Goal: Task Accomplishment & Management: Use online tool/utility

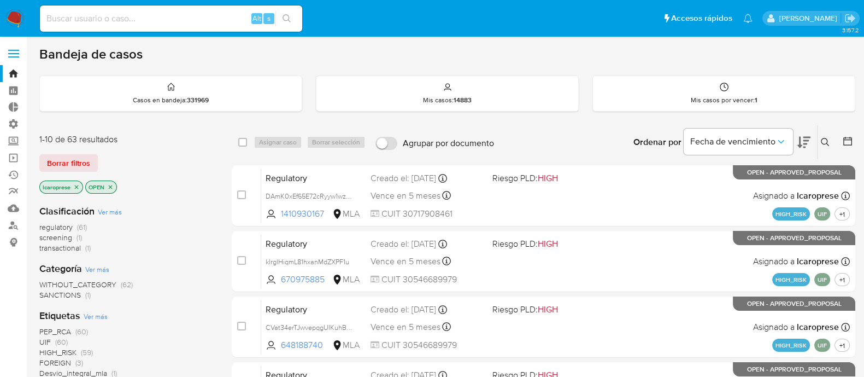
click at [55, 168] on span "Borrar filtros" at bounding box center [68, 162] width 43 height 15
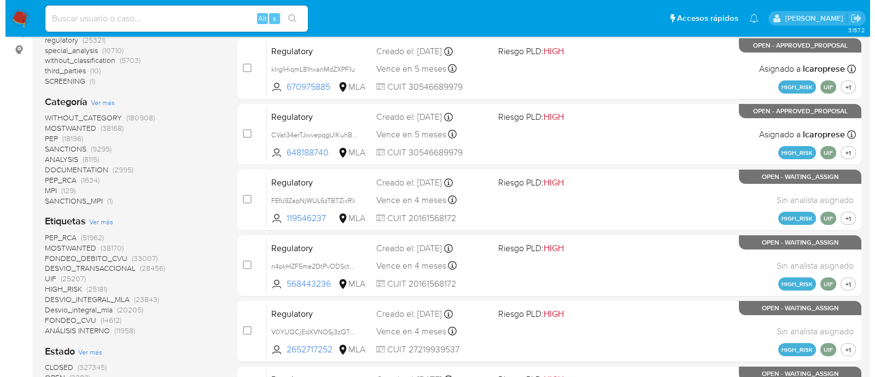
scroll to position [205, 0]
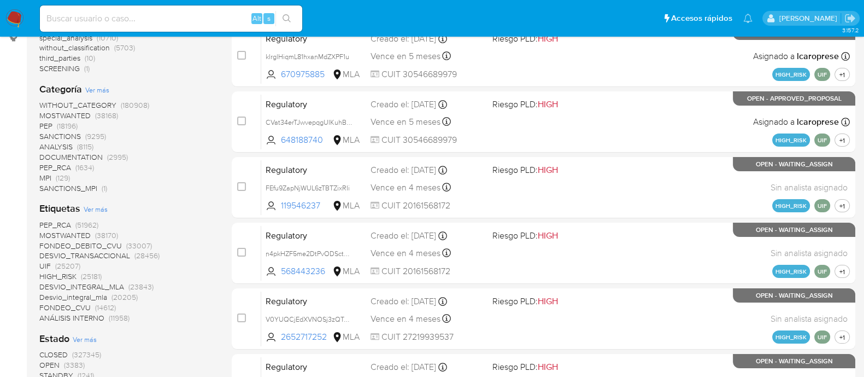
click at [93, 213] on span "Ver más" at bounding box center [96, 209] width 24 height 10
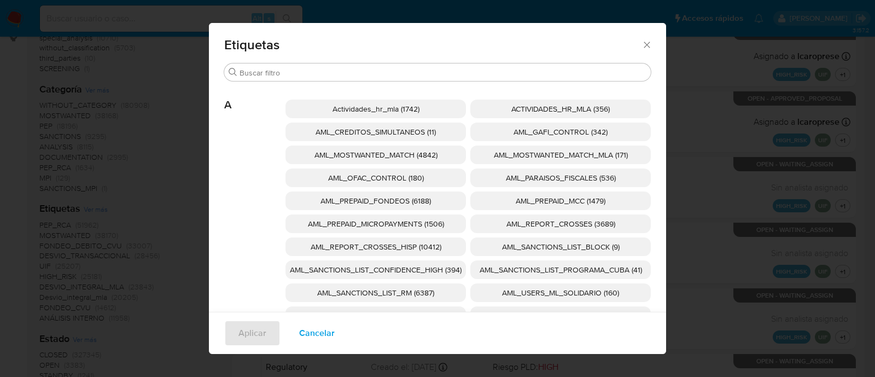
click at [424, 265] on span "AML_SANCTIONS_LIST_CONFIDENCE_HIGH (394)" at bounding box center [376, 269] width 172 height 11
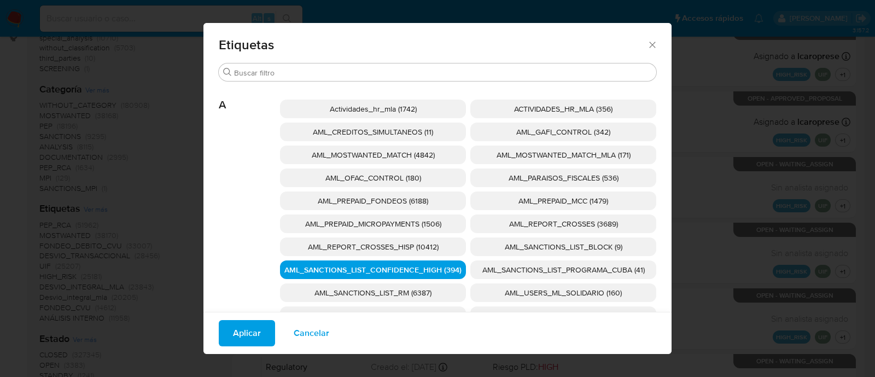
click at [494, 271] on span "AML_SANCTIONS_LIST_PROGRAMA_CUBA (41)" at bounding box center [563, 269] width 162 height 11
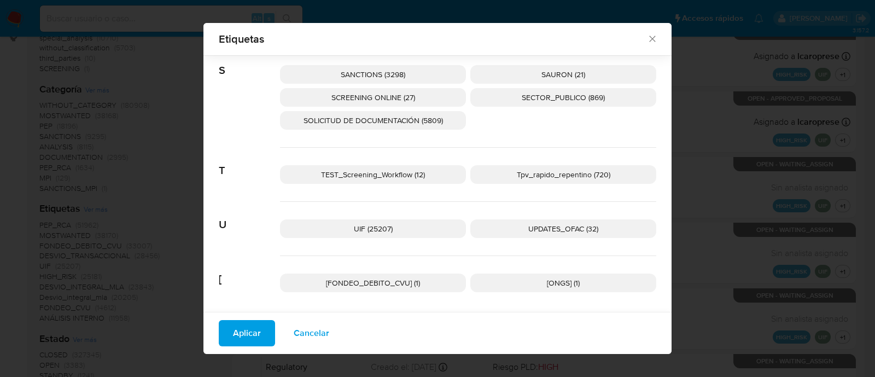
scroll to position [1806, 0]
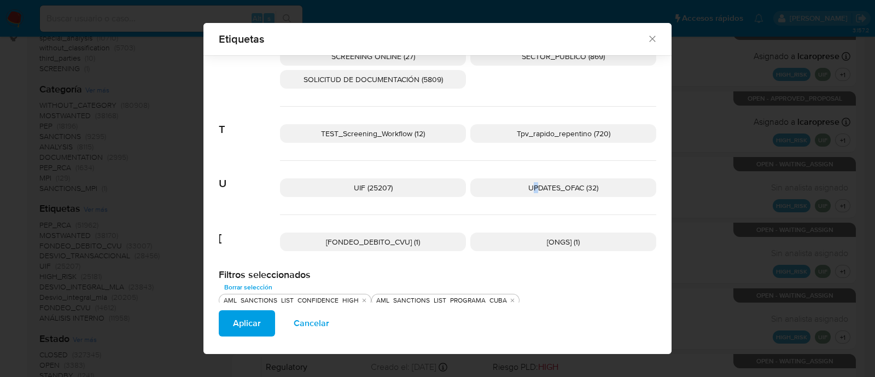
click at [530, 184] on span "UPDATES_OFAC (32)" at bounding box center [563, 187] width 70 height 11
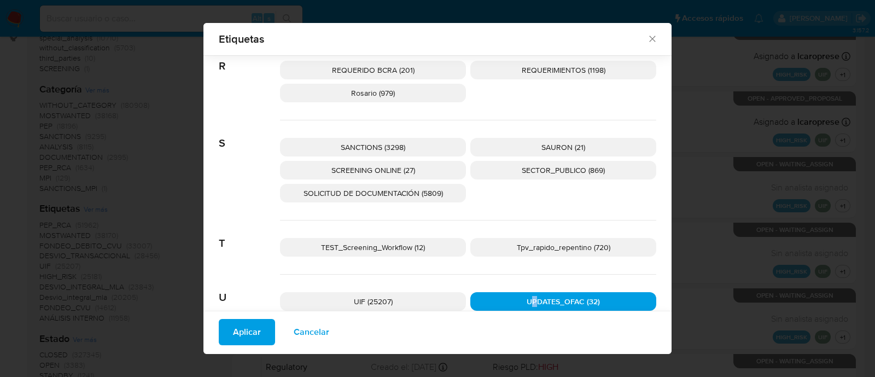
scroll to position [1669, 0]
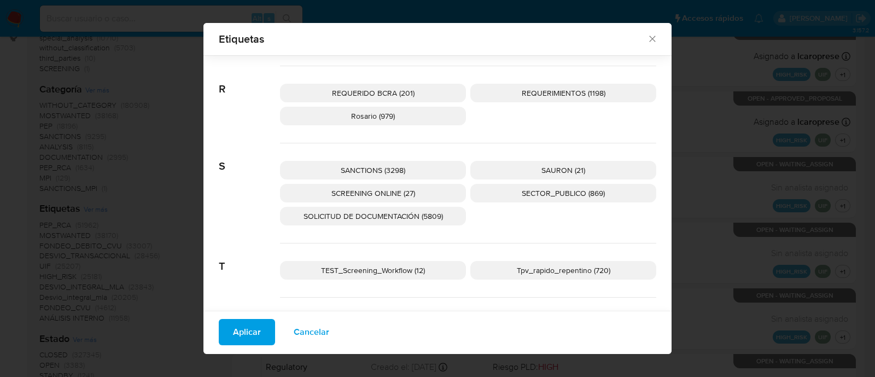
click at [417, 157] on div "SANCTIONS (3298) SAURON (21) SCREENING ONLINE (27) SECTOR_PUBLICO (869) SOLICIT…" at bounding box center [468, 193] width 376 height 100
click at [406, 184] on p "SCREENING ONLINE (27)" at bounding box center [373, 193] width 186 height 19
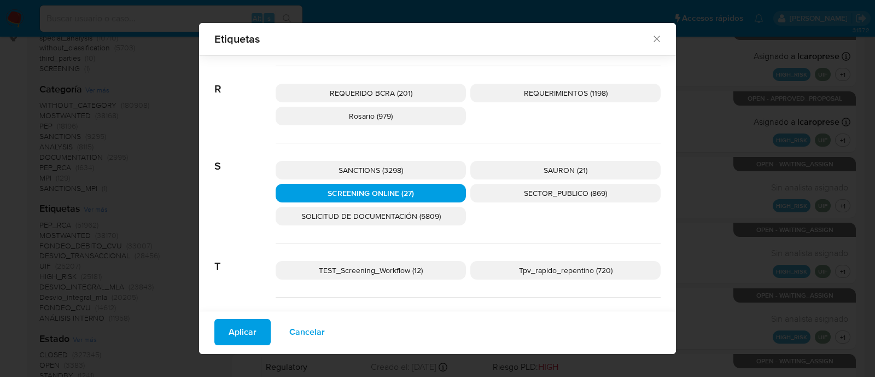
click at [412, 173] on p "SANCTIONS (3298)" at bounding box center [371, 170] width 190 height 19
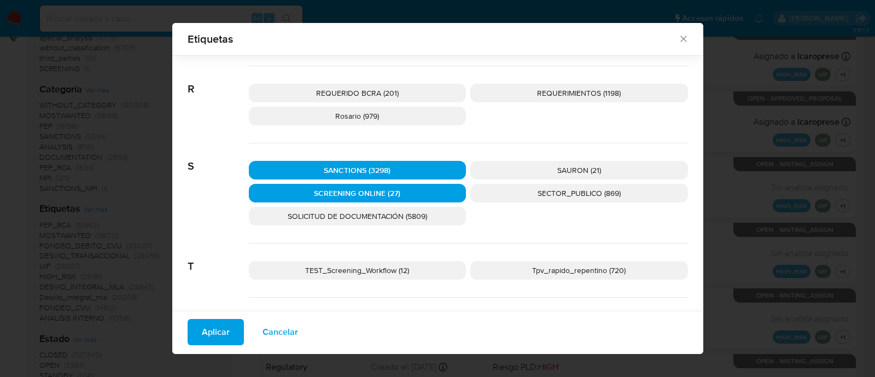
click at [211, 326] on span "Aplicar" at bounding box center [216, 332] width 28 height 24
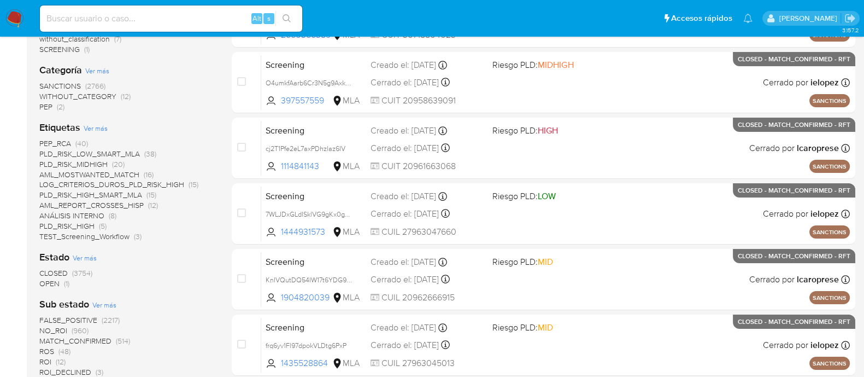
scroll to position [273, 0]
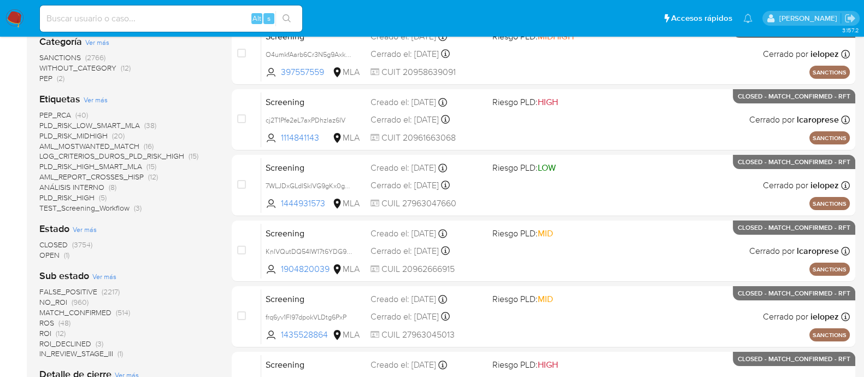
click at [48, 258] on span "OPEN" at bounding box center [49, 254] width 20 height 11
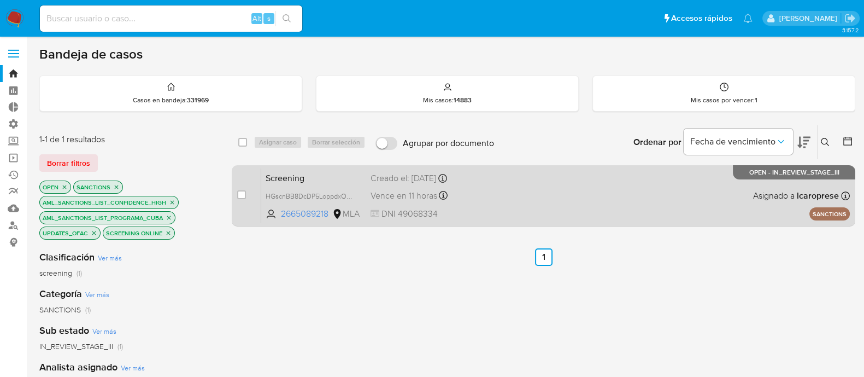
click at [350, 180] on span "Screening" at bounding box center [314, 177] width 96 height 14
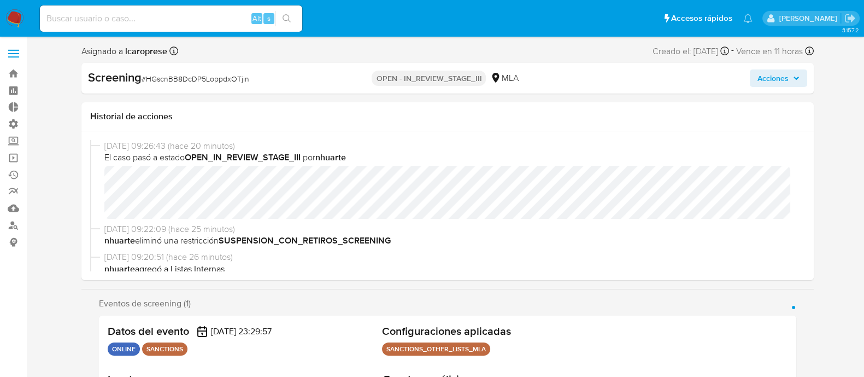
select select "10"
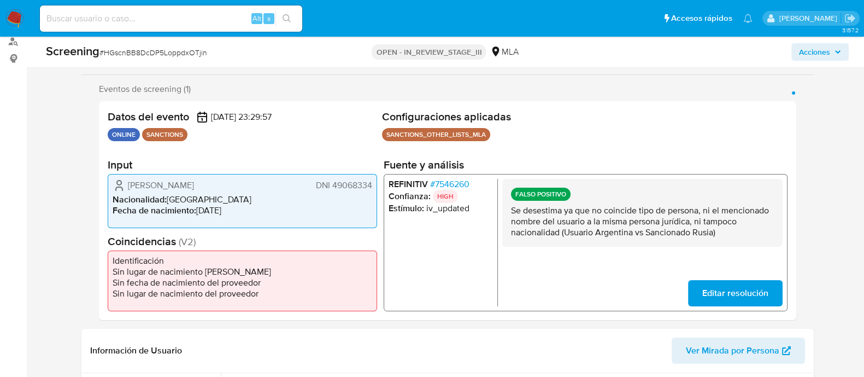
scroll to position [205, 0]
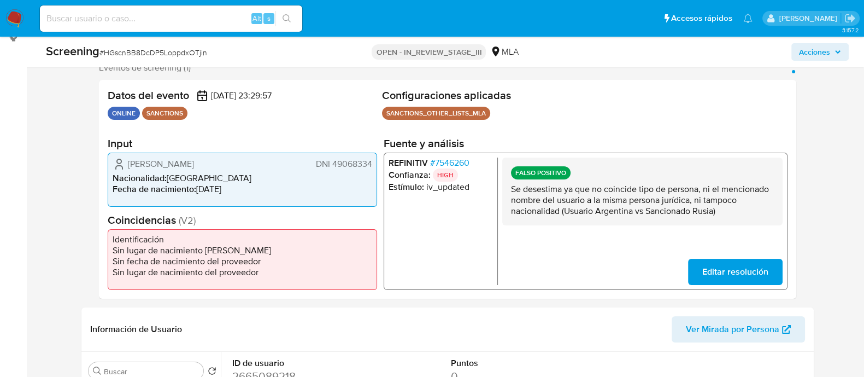
click at [460, 159] on span "# 7546260" at bounding box center [449, 162] width 39 height 11
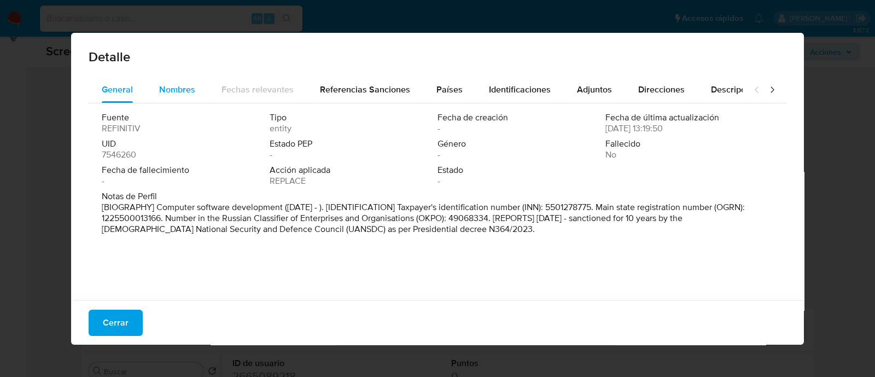
click at [186, 82] on div "Nombres" at bounding box center [177, 90] width 36 height 26
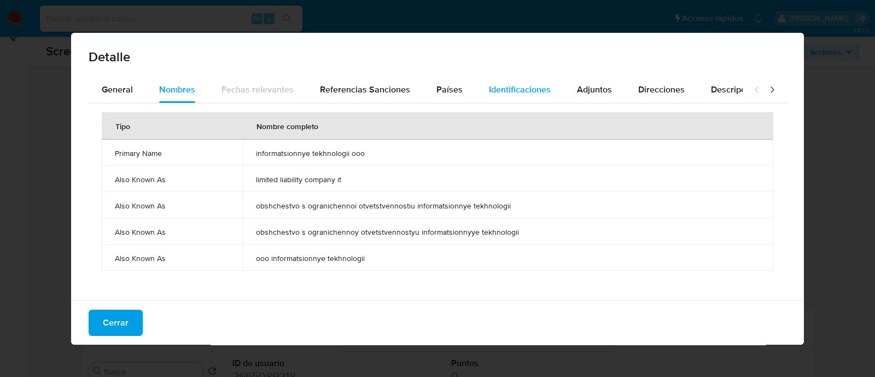
click at [531, 93] on span "Identificaciones" at bounding box center [520, 89] width 62 height 13
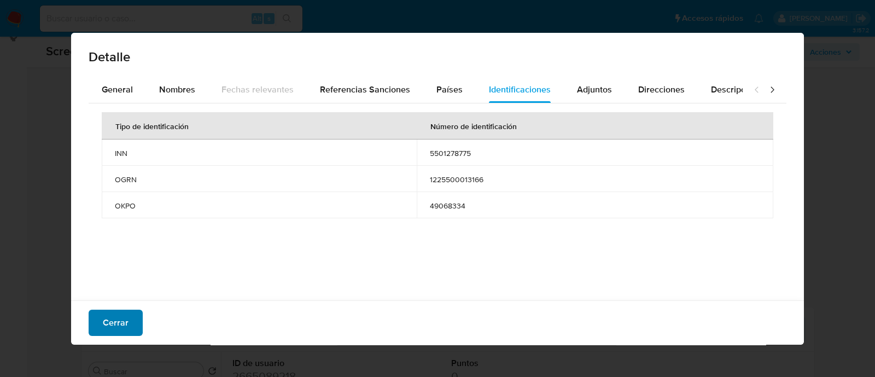
click at [129, 316] on button "Cerrar" at bounding box center [116, 322] width 54 height 26
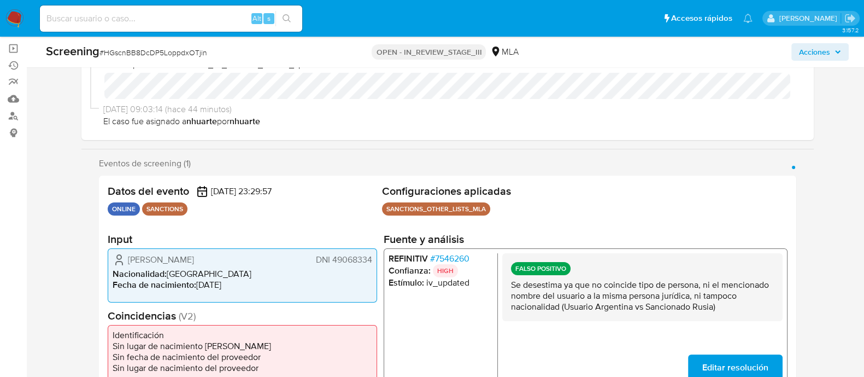
scroll to position [136, 0]
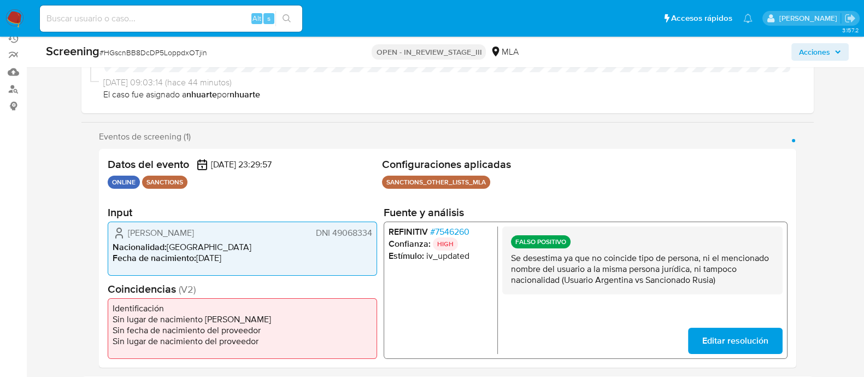
click at [443, 229] on span "# 7546260" at bounding box center [449, 231] width 39 height 11
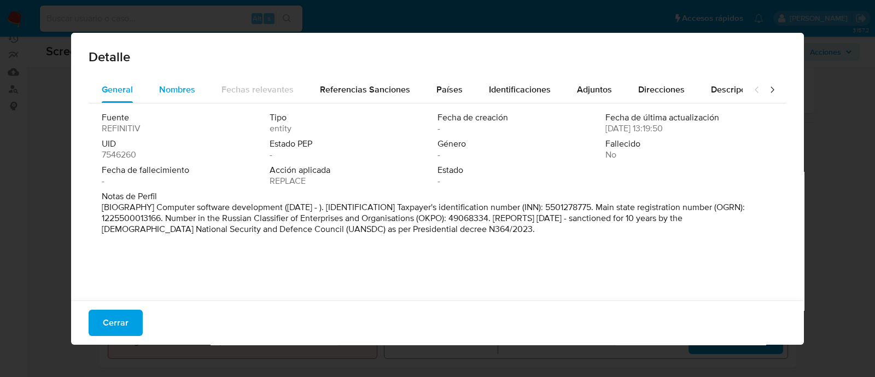
click at [176, 86] on span "Nombres" at bounding box center [177, 89] width 36 height 13
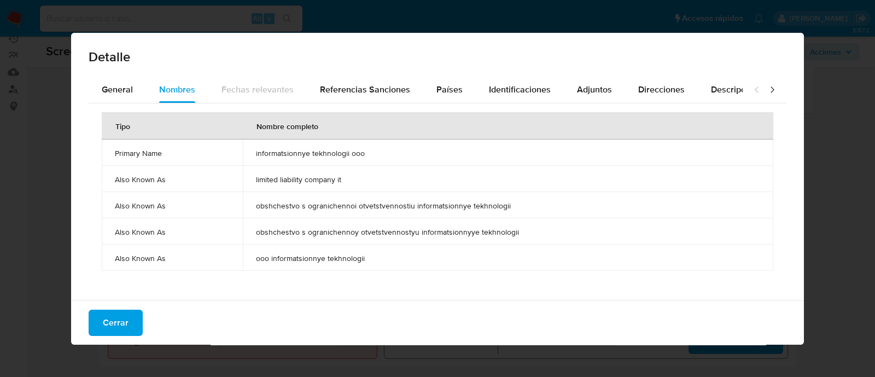
click at [520, 74] on div "Detalle" at bounding box center [437, 55] width 733 height 44
click at [467, 86] on button "Países" at bounding box center [449, 90] width 52 height 26
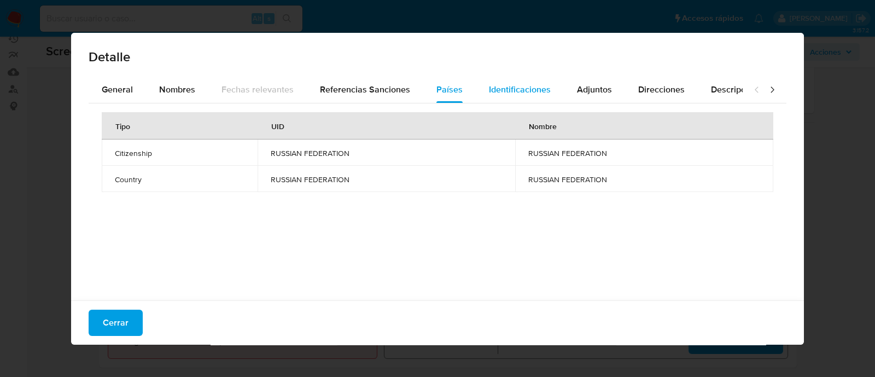
click at [494, 85] on span "Identificaciones" at bounding box center [520, 89] width 62 height 13
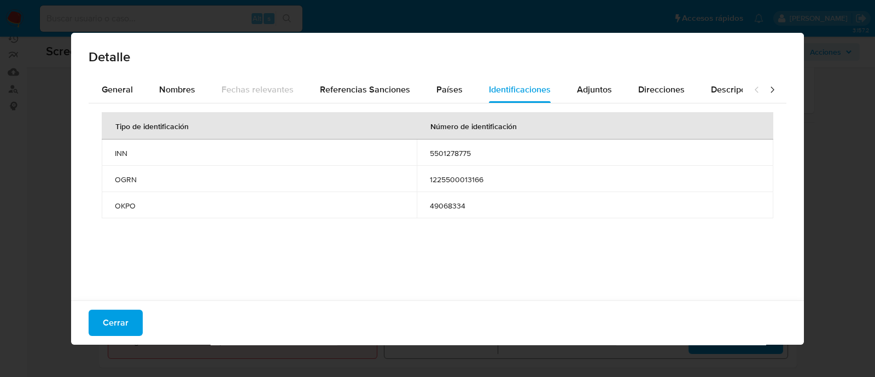
drag, startPoint x: 119, startPoint y: 318, endPoint x: 353, endPoint y: 204, distance: 260.4
click at [120, 318] on span "Cerrar" at bounding box center [116, 323] width 26 height 24
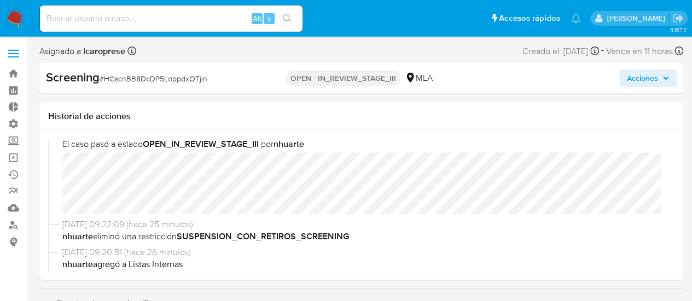
scroll to position [0, 0]
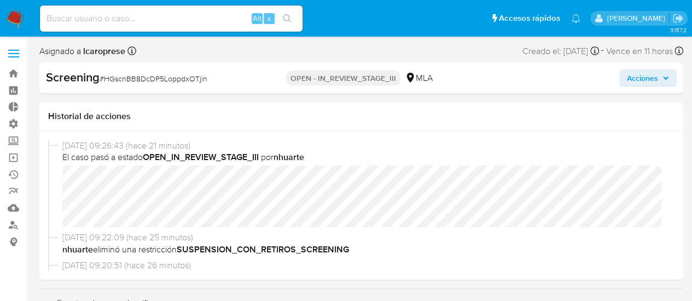
click at [675, 76] on button "Acciones" at bounding box center [647, 77] width 57 height 17
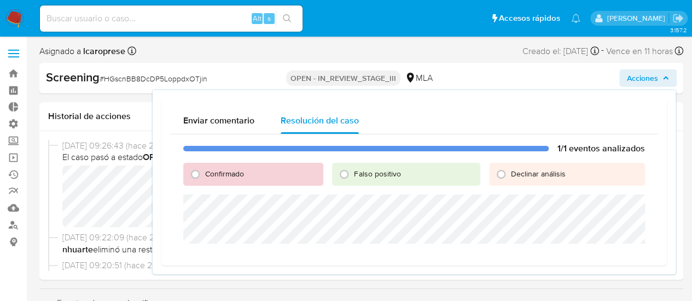
click at [364, 184] on div "Falso positivo" at bounding box center [406, 174] width 148 height 23
click at [366, 179] on span "Falso positivo" at bounding box center [377, 173] width 46 height 11
click at [353, 179] on input "Falso positivo" at bounding box center [343, 174] width 17 height 17
radio input "true"
click at [601, 260] on span "Cerrar Caso" at bounding box center [606, 256] width 52 height 15
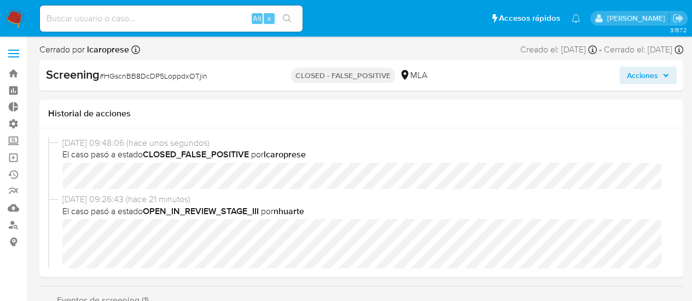
select select "10"
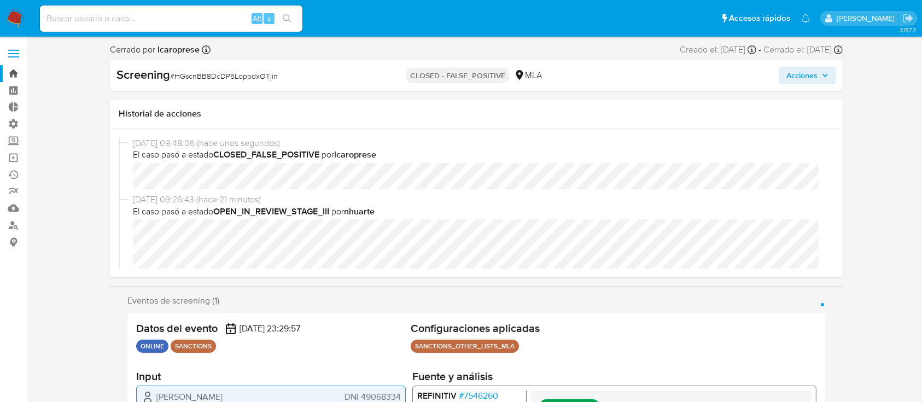
click at [11, 72] on link "Bandeja" at bounding box center [65, 73] width 130 height 17
